Goal: Answer question/provide support: Share knowledge or assist other users

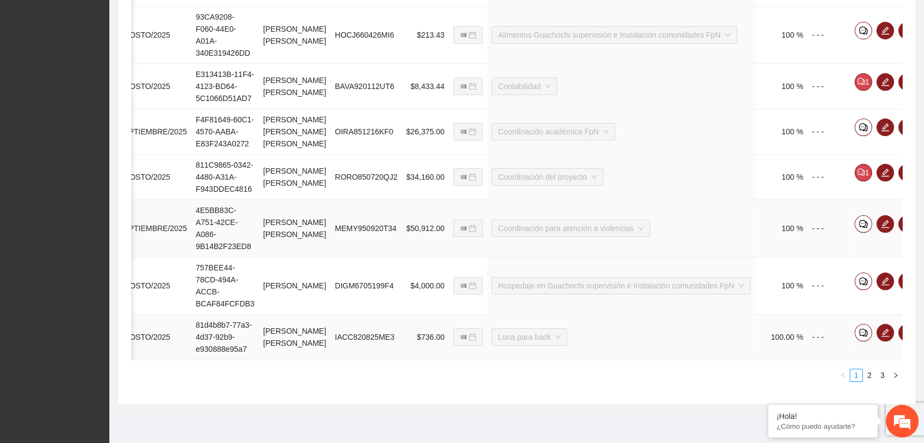
scroll to position [701, 0]
click at [870, 377] on link "2" at bounding box center [869, 376] width 12 height 12
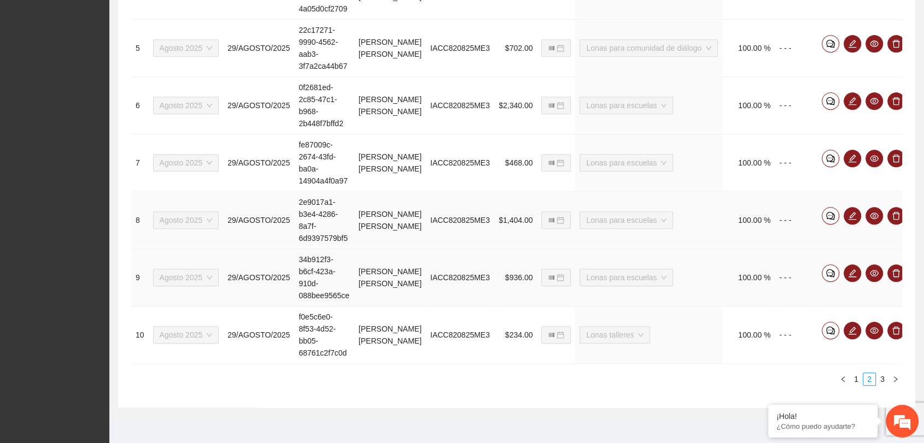
scroll to position [704, 0]
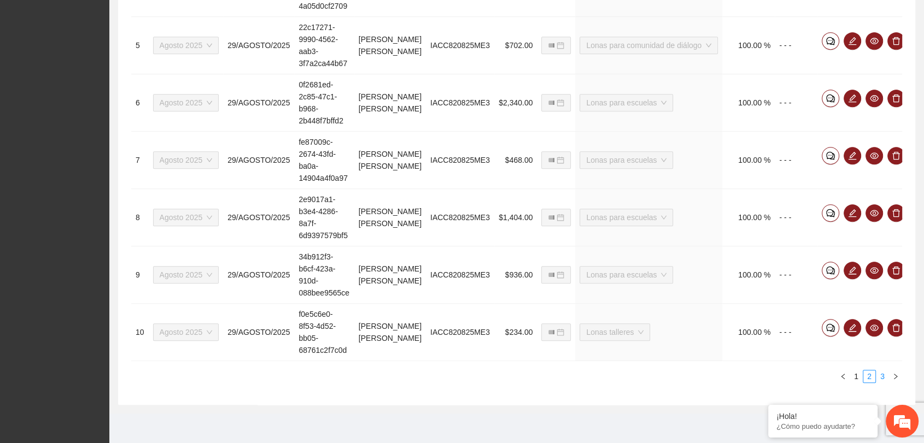
click at [884, 374] on link "3" at bounding box center [882, 377] width 12 height 12
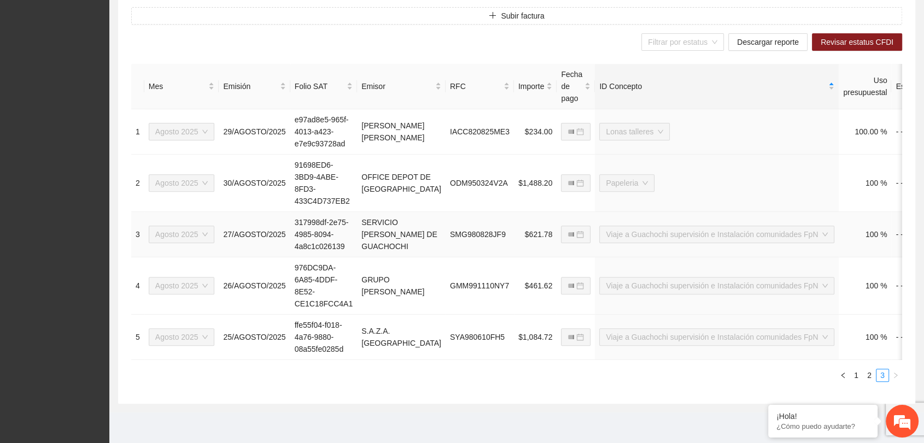
scroll to position [414, 0]
click at [843, 376] on icon "left" at bounding box center [843, 375] width 7 height 7
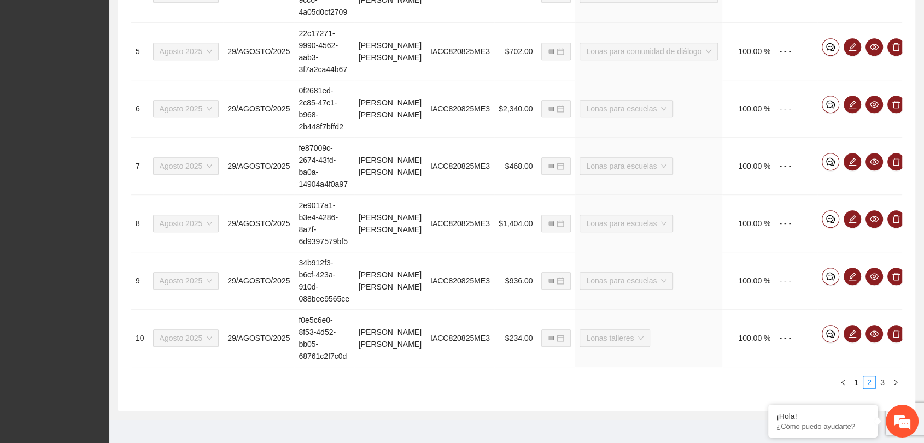
scroll to position [704, 0]
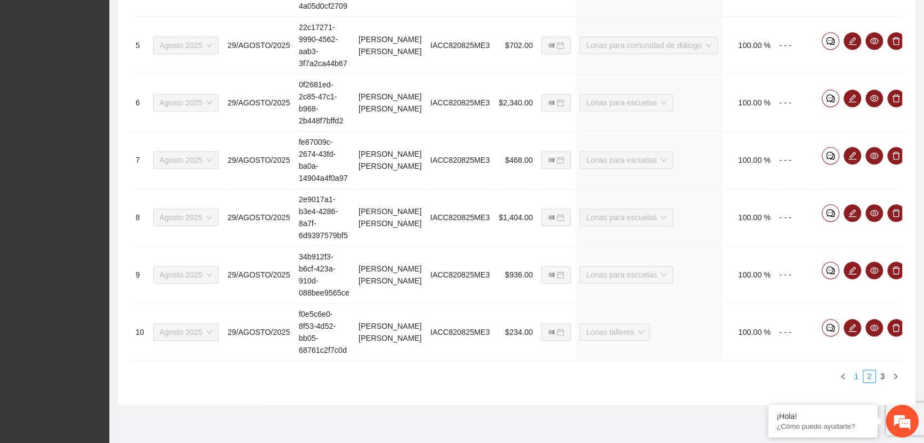
click at [855, 371] on link "1" at bounding box center [856, 377] width 12 height 12
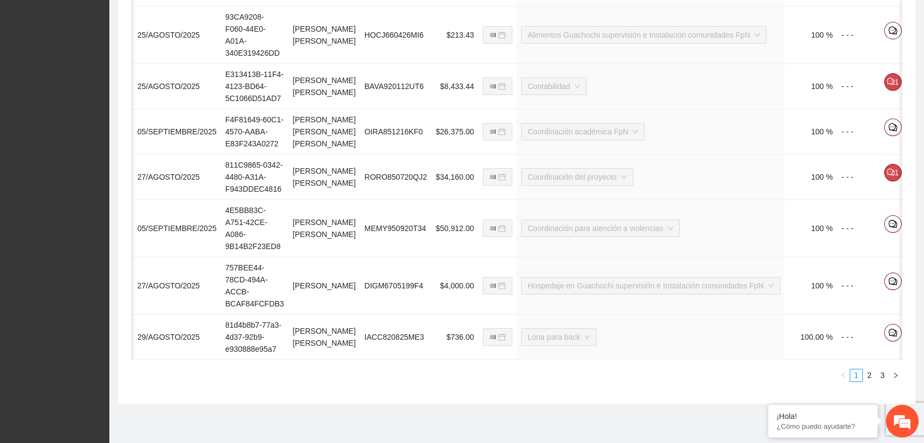
scroll to position [0, 91]
click at [887, 123] on icon "comment" at bounding box center [891, 127] width 9 height 8
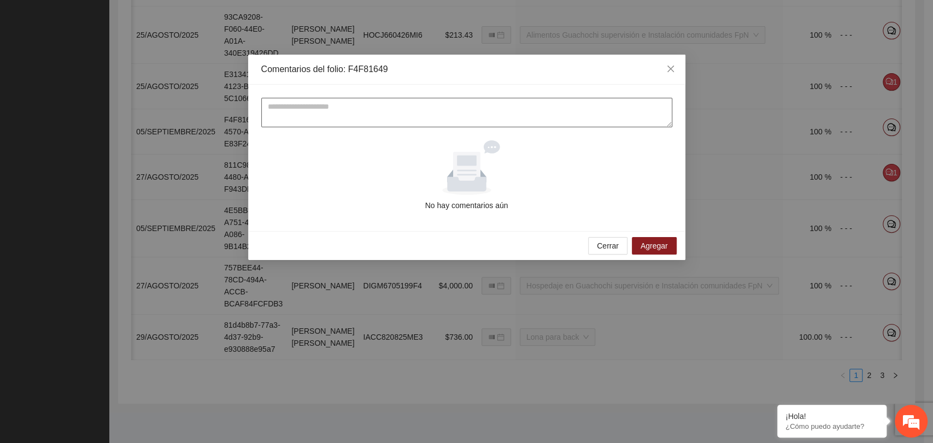
click at [367, 109] on textarea at bounding box center [466, 113] width 411 height 30
type textarea "**********"
click at [642, 244] on span "Agregar" at bounding box center [654, 246] width 27 height 12
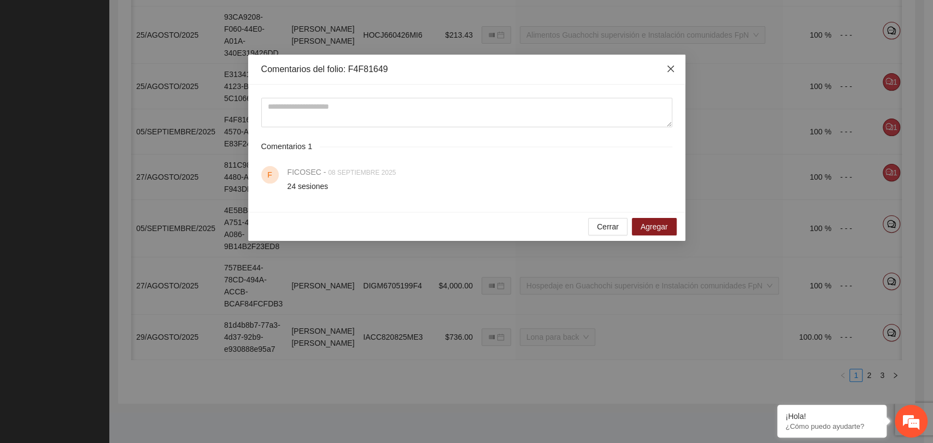
click at [674, 71] on icon "close" at bounding box center [670, 69] width 9 height 9
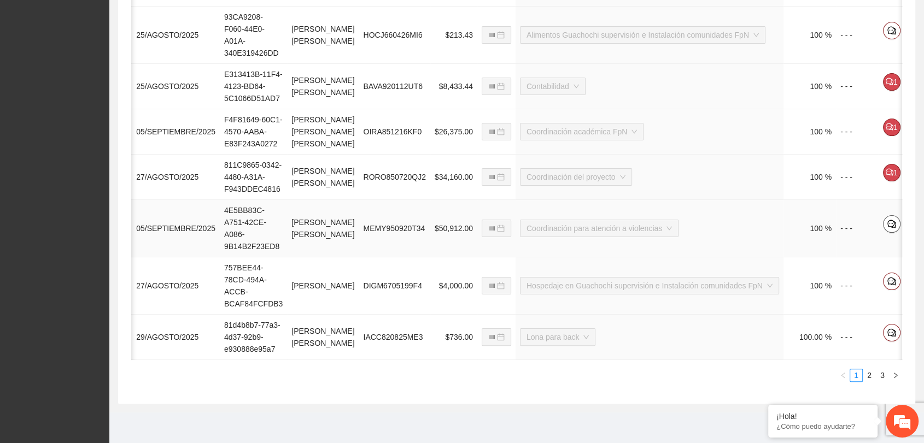
click at [883, 215] on button "button" at bounding box center [891, 223] width 17 height 17
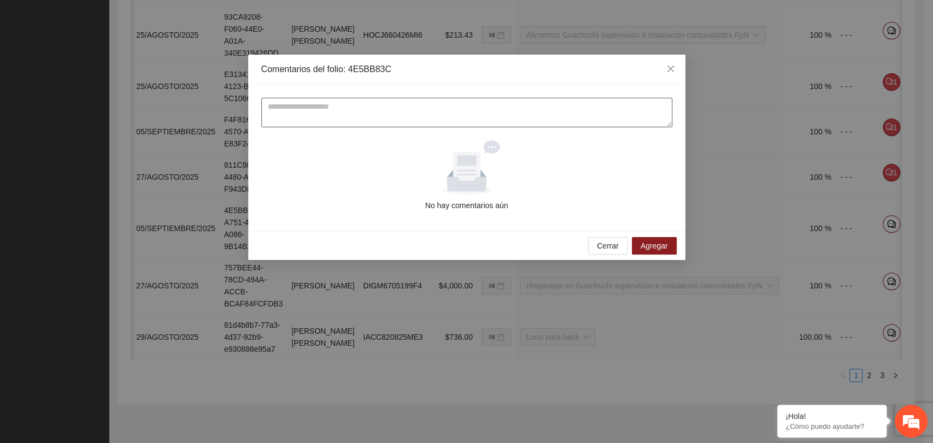
click at [320, 115] on textarea at bounding box center [466, 113] width 411 height 30
type textarea "**********"
click at [646, 244] on span "Agregar" at bounding box center [654, 246] width 27 height 12
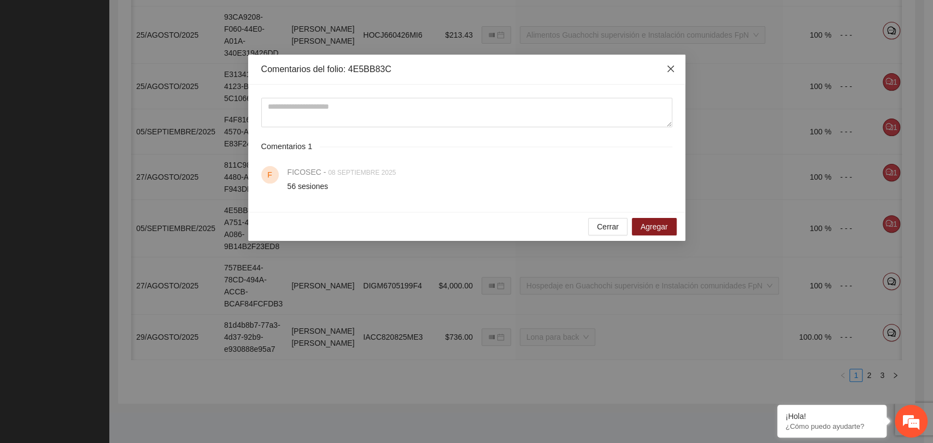
click at [669, 72] on icon "close" at bounding box center [670, 69] width 9 height 9
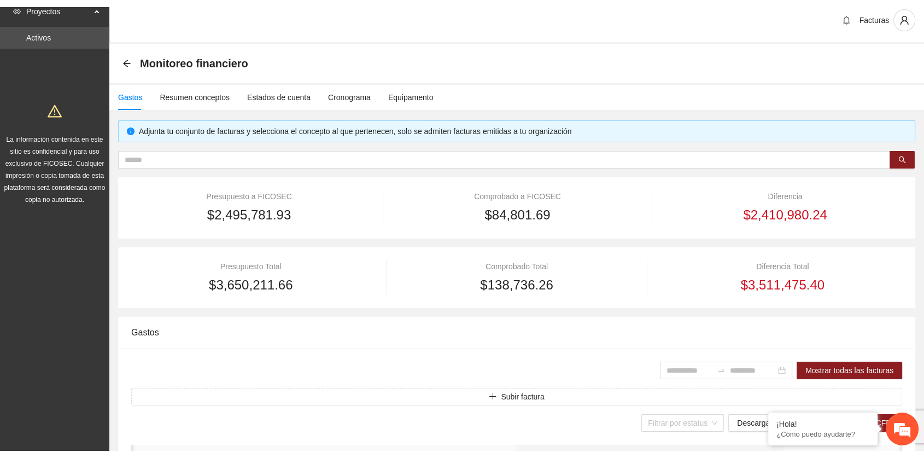
scroll to position [0, 0]
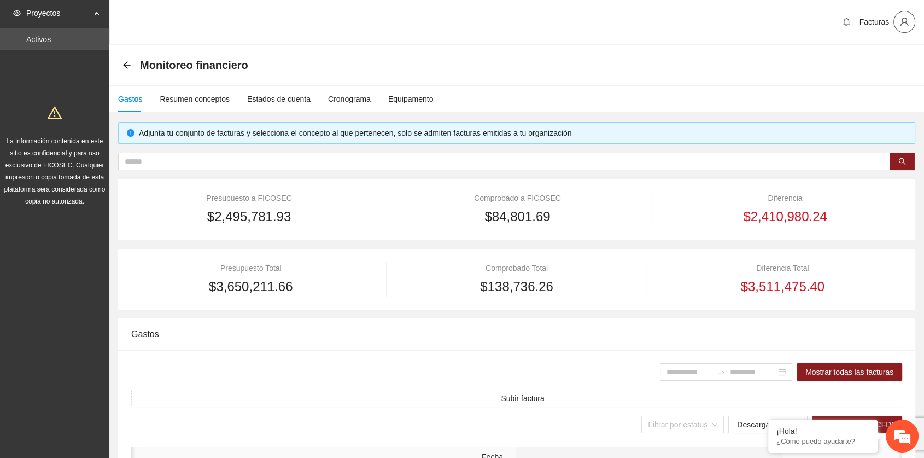
click at [899, 21] on icon "user" at bounding box center [904, 22] width 10 height 10
click at [853, 68] on span "Cerrar sesión" at bounding box center [875, 63] width 69 height 12
